Goal: Leave review/rating: Share an evaluation or opinion about a product, service, or content

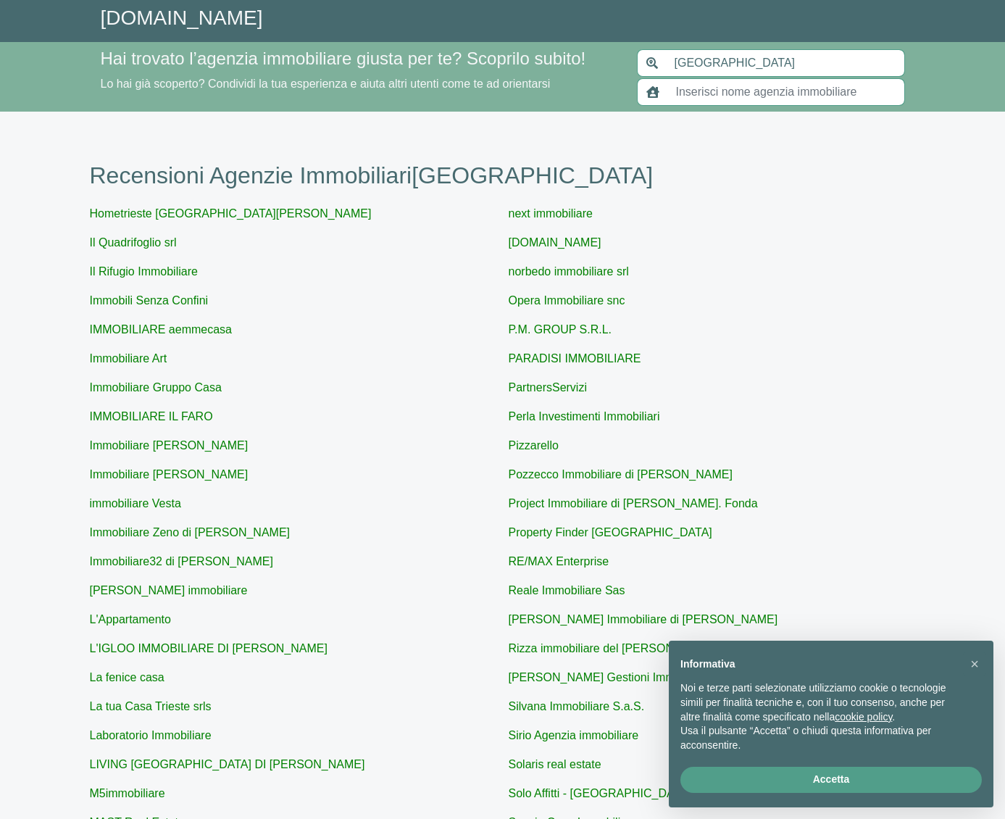
click at [765, 96] on input "text" at bounding box center [786, 92] width 238 height 28
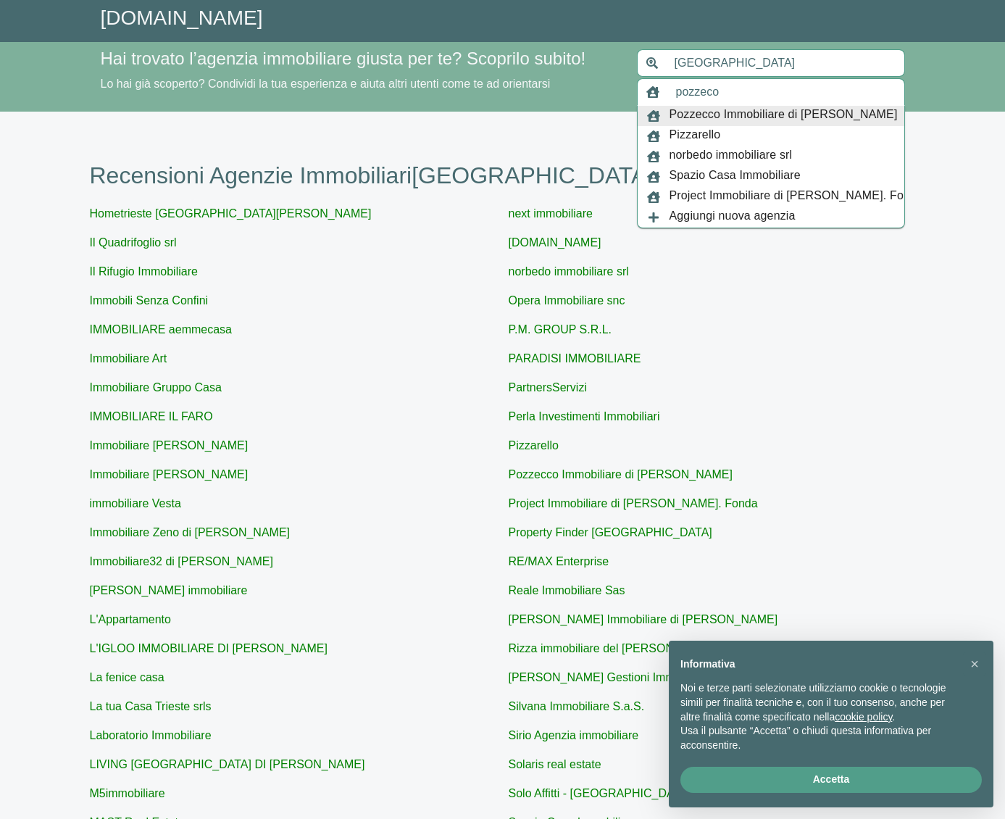
click at [761, 118] on span "Pozzecco Immobiliare di [PERSON_NAME]" at bounding box center [784, 116] width 228 height 20
type input "Pozzecco Immobiliare di [PERSON_NAME]"
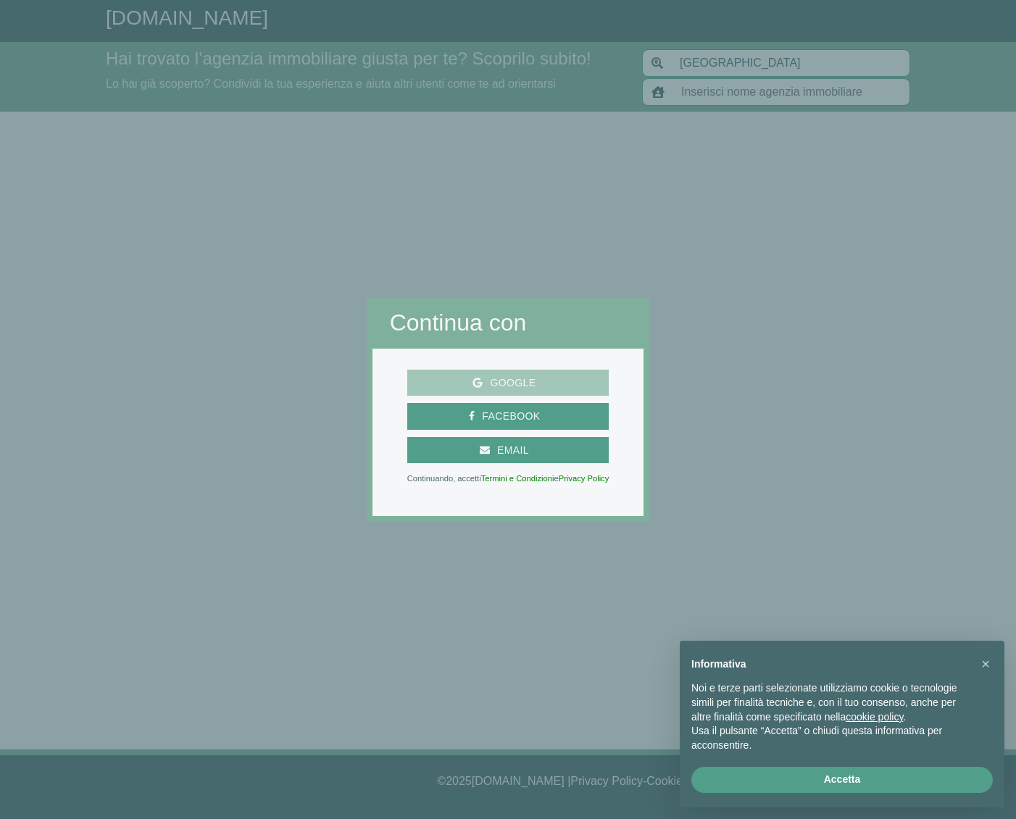
click at [544, 382] on span "Google" at bounding box center [508, 383] width 191 height 18
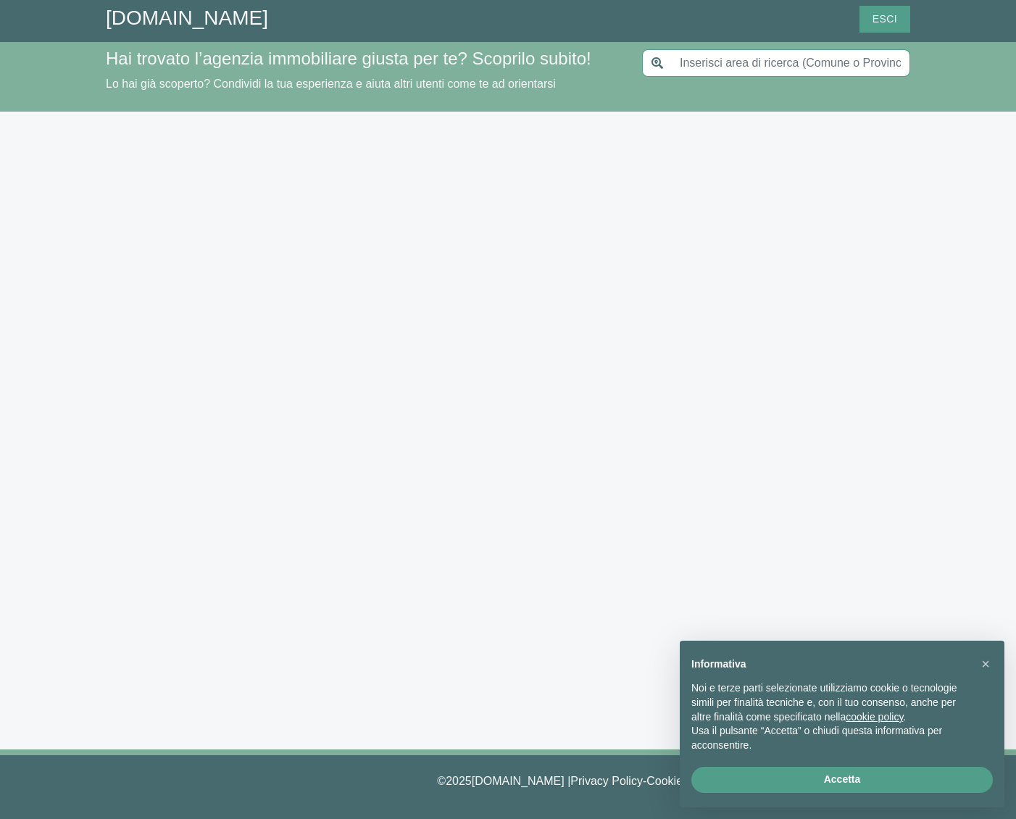
type input "[GEOGRAPHIC_DATA]"
